Goal: Communication & Community: Share content

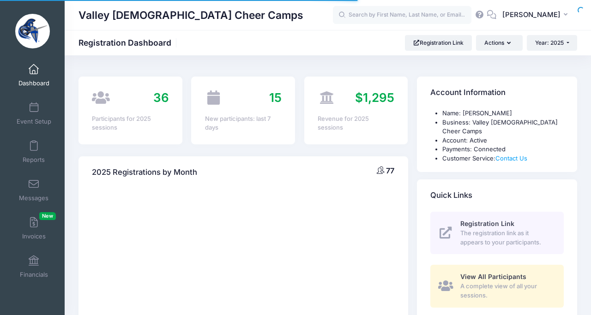
select select
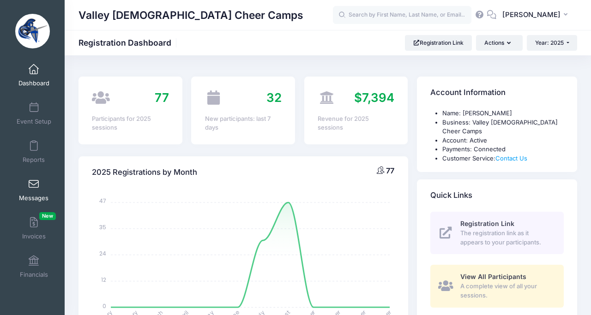
click at [28, 191] on link "Messages" at bounding box center [34, 190] width 44 height 32
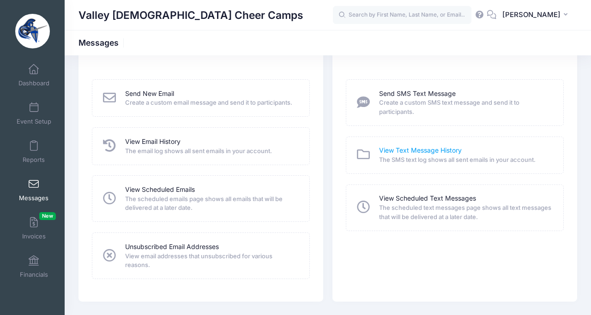
scroll to position [32, 0]
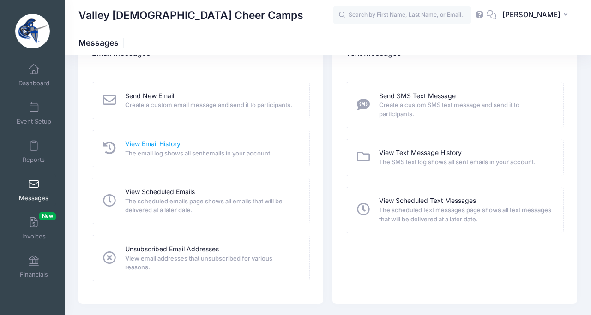
click at [151, 145] on link "View Email History" at bounding box center [152, 144] width 55 height 10
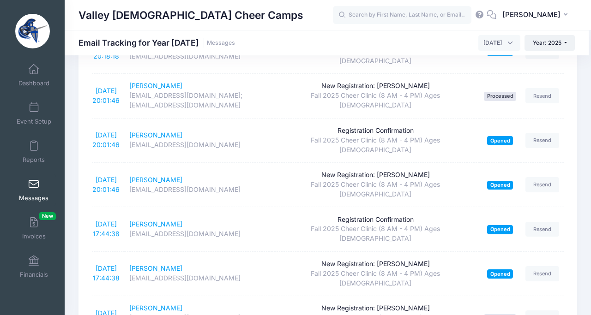
scroll to position [1621, 0]
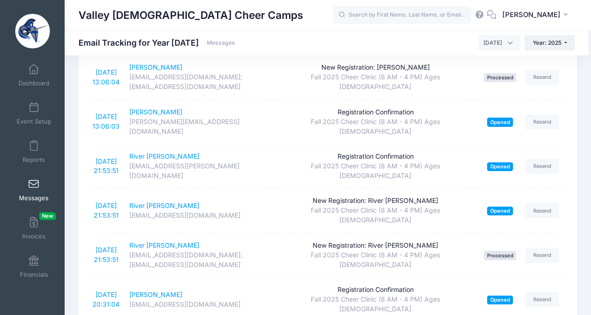
scroll to position [802, 0]
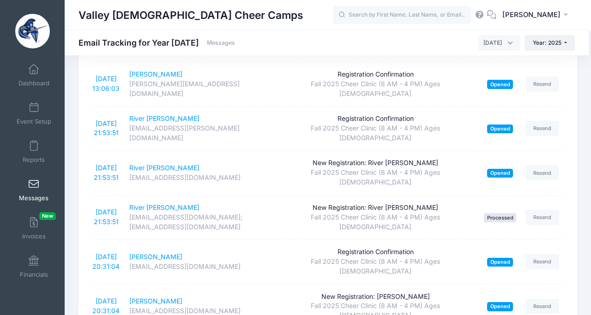
scroll to position [819, 0]
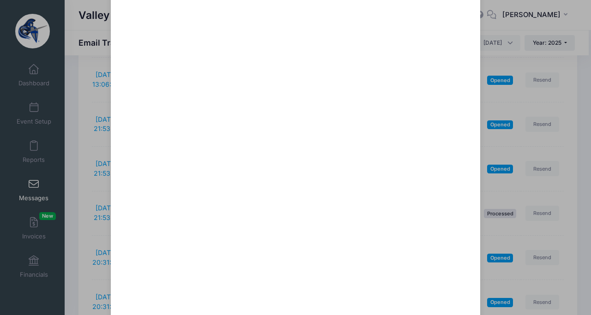
scroll to position [329, 0]
click at [480, 77] on div "8/16 Mini Clinic Details! Sent: 8/10/2025 18:38:19 Sent on 12/31/1969 20:00:00 …" at bounding box center [295, 157] width 591 height 315
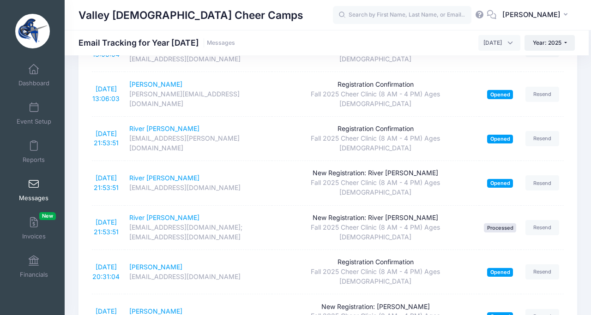
scroll to position [810, 0]
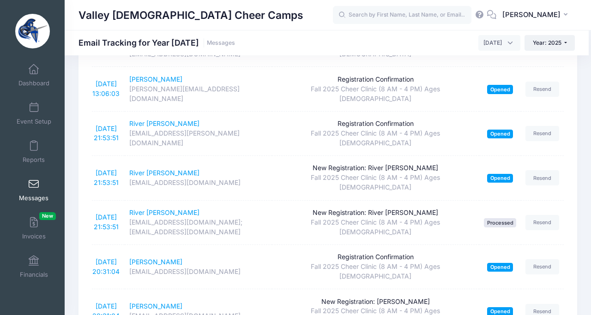
click at [31, 190] on link "Messages" at bounding box center [34, 190] width 44 height 32
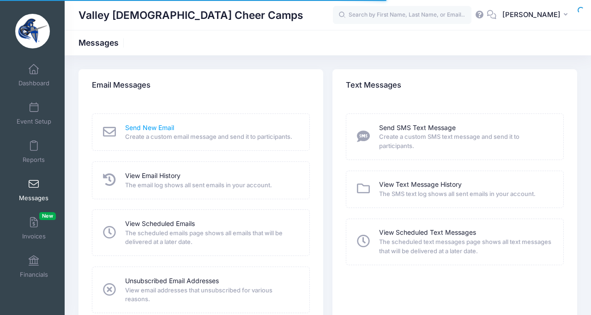
click at [142, 131] on link "Send New Email" at bounding box center [149, 128] width 49 height 10
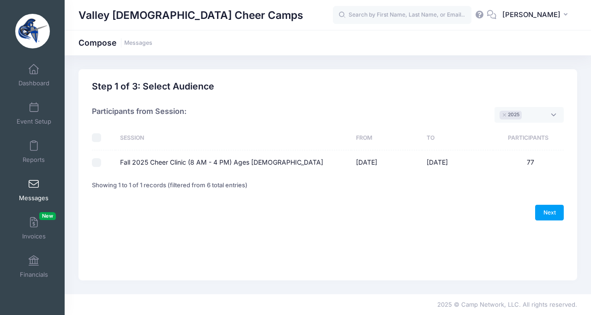
click at [99, 165] on input "Fall 2025 Cheer Clinic (8 AM - 4 PM) Ages 5 - 13" at bounding box center [96, 162] width 9 height 9
checkbox input "true"
click at [550, 215] on link "Next" at bounding box center [549, 213] width 29 height 16
select select "50"
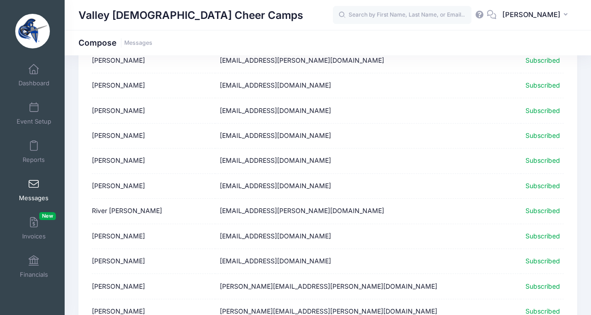
scroll to position [1179, 0]
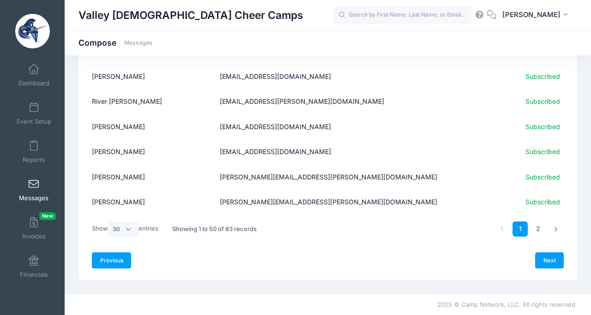
click at [113, 260] on link "Previous" at bounding box center [111, 260] width 39 height 16
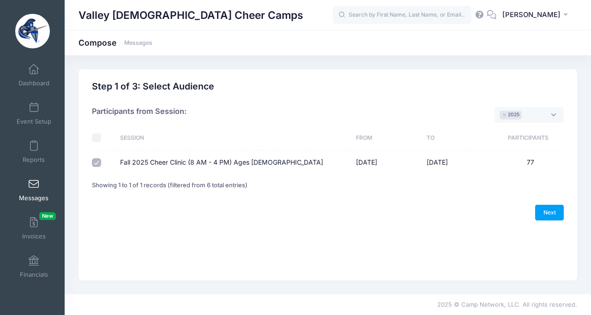
click at [135, 160] on label "Fall 2025 Cheer Clinic (8 AM - 4 PM) Ages 5 - 13" at bounding box center [221, 163] width 203 height 10
click at [101, 160] on input "Fall 2025 Cheer Clinic (8 AM - 4 PM) Ages 5 - 13" at bounding box center [96, 162] width 9 height 9
click at [225, 162] on label "Fall 2025 Cheer Clinic (8 AM - 4 PM) Ages [DEMOGRAPHIC_DATA]" at bounding box center [221, 163] width 203 height 10
click at [101, 162] on input "Fall 2025 Cheer Clinic (8 AM - 4 PM) Ages [DEMOGRAPHIC_DATA]" at bounding box center [96, 162] width 9 height 9
checkbox input "true"
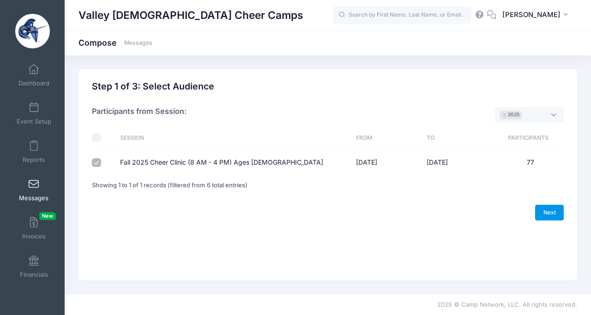
click at [557, 215] on link "Next" at bounding box center [549, 213] width 29 height 16
select select "50"
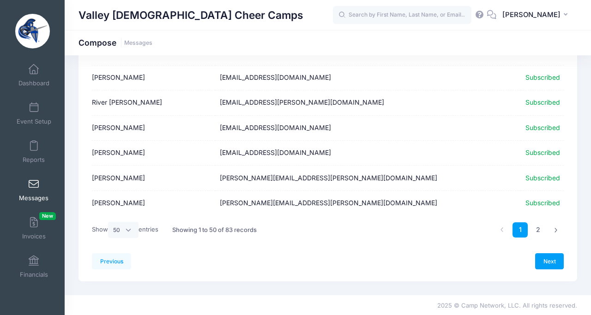
scroll to position [1179, 0]
click at [536, 230] on link "2" at bounding box center [537, 229] width 15 height 15
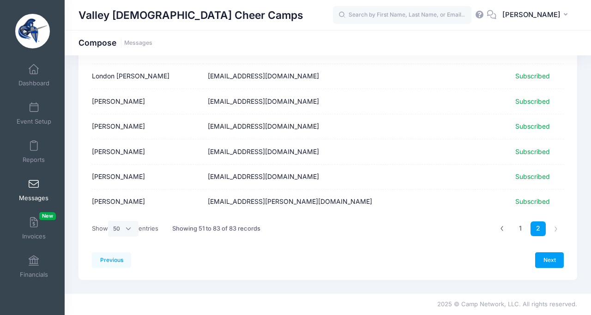
scroll to position [752, 0]
click at [521, 229] on link "1" at bounding box center [519, 229] width 15 height 15
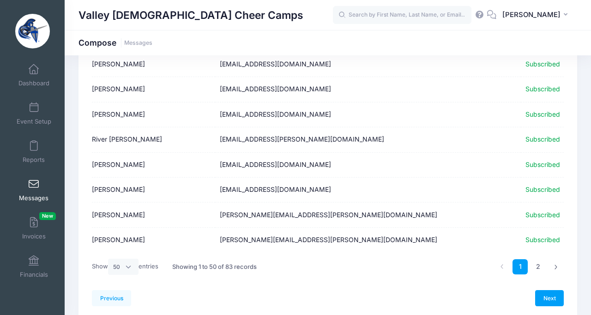
scroll to position [1141, 0]
click at [112, 165] on td "Emerson Foley" at bounding box center [153, 165] width 123 height 25
click at [265, 163] on td "[EMAIL_ADDRESS][DOMAIN_NAME]" at bounding box center [367, 165] width 305 height 25
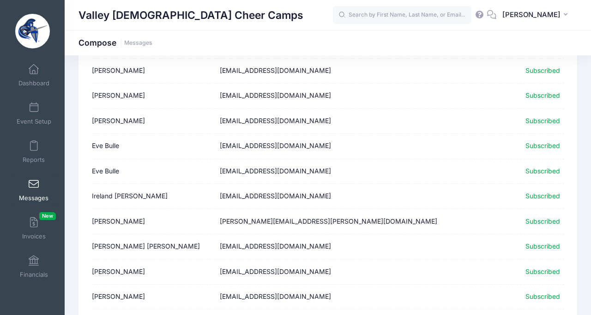
scroll to position [0, 0]
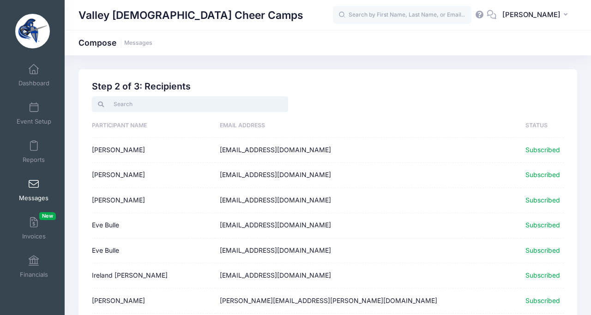
click at [121, 106] on input "search" at bounding box center [190, 104] width 196 height 16
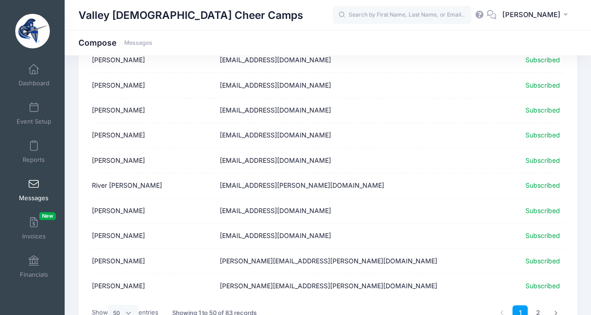
scroll to position [1179, 0]
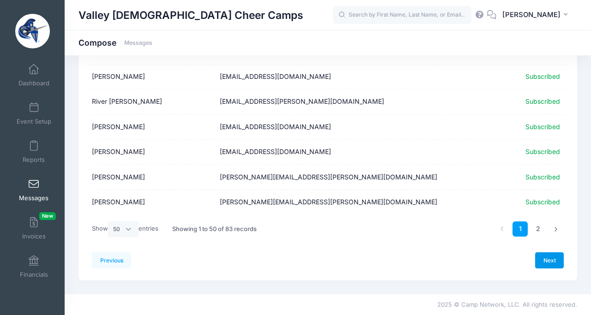
click at [551, 260] on link "Next" at bounding box center [549, 260] width 29 height 16
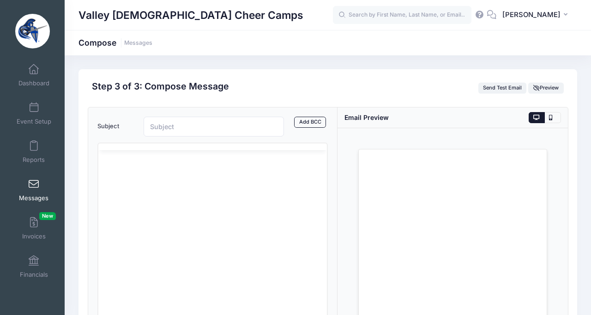
scroll to position [0, 0]
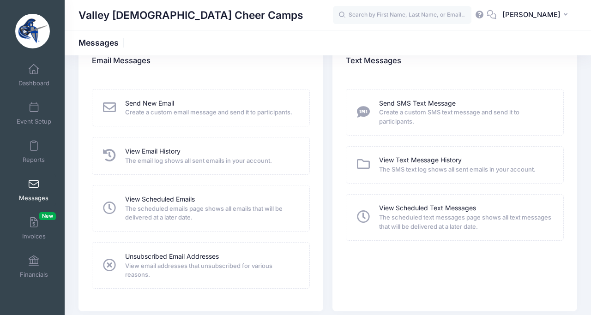
scroll to position [55, 0]
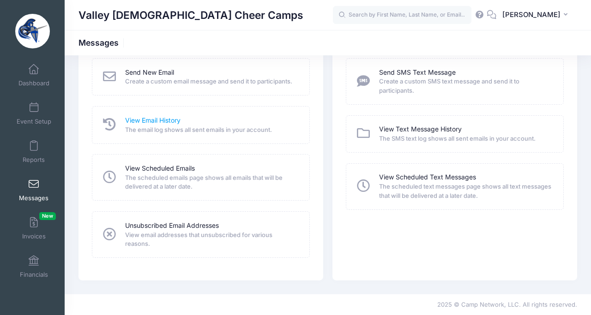
click at [149, 119] on link "View Email History" at bounding box center [152, 121] width 55 height 10
